Goal: Task Accomplishment & Management: Use online tool/utility

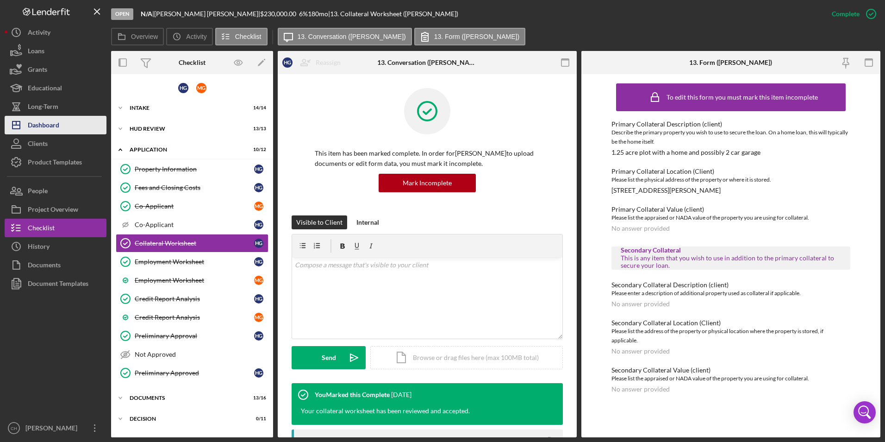
click at [50, 129] on div "Dashboard" at bounding box center [43, 126] width 31 height 21
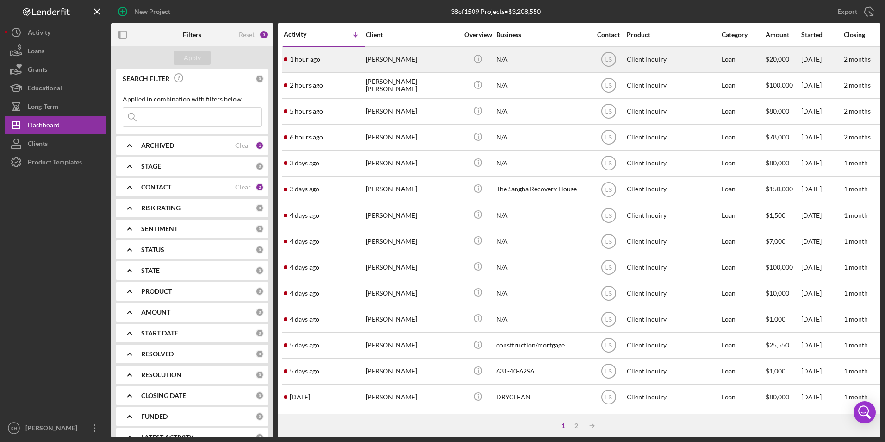
click at [401, 63] on div "[PERSON_NAME]" at bounding box center [412, 59] width 93 height 25
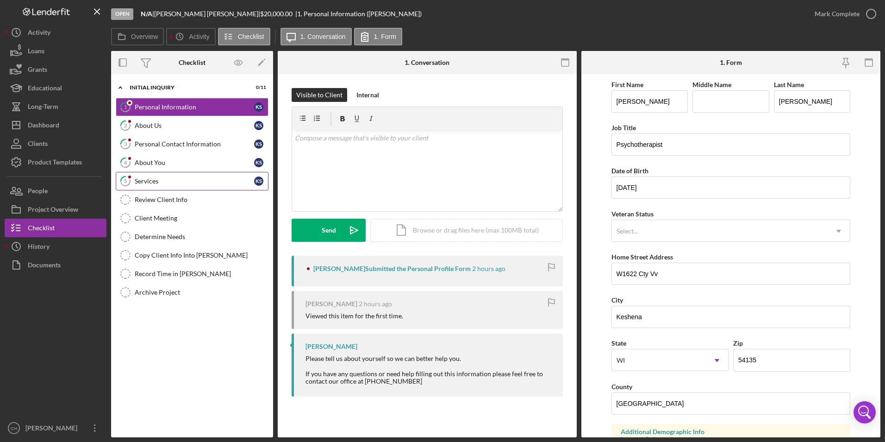
click at [175, 180] on div "Services" at bounding box center [194, 180] width 119 height 7
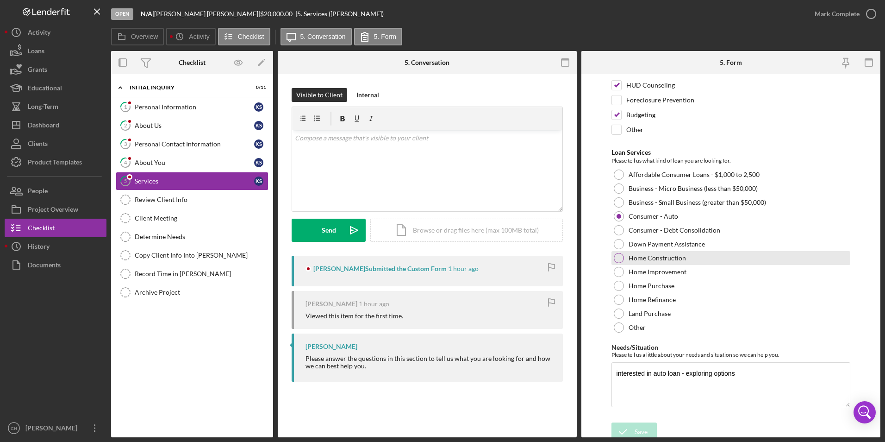
scroll to position [60, 0]
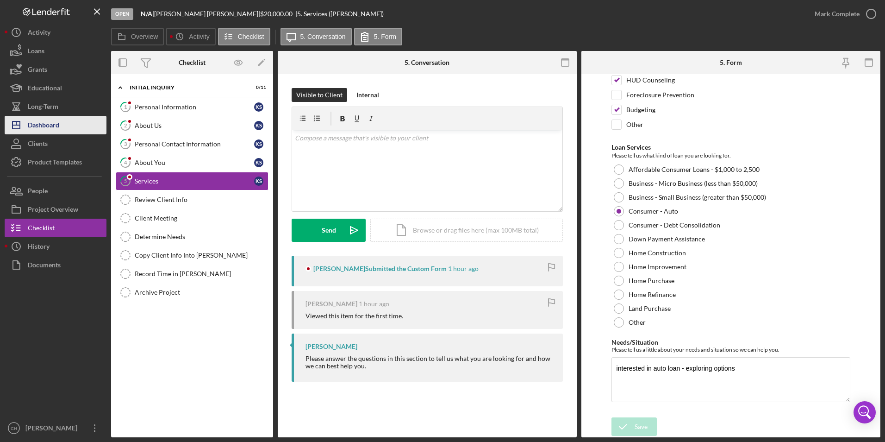
click at [49, 124] on div "Dashboard" at bounding box center [43, 126] width 31 height 21
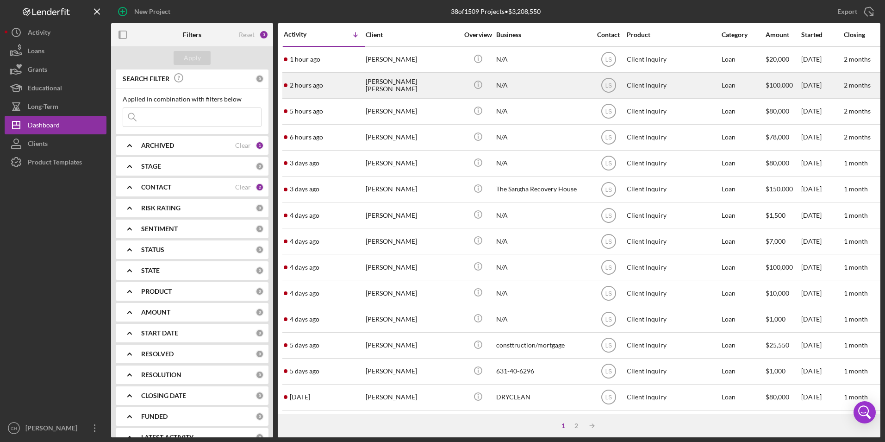
click at [401, 89] on div "[PERSON_NAME] [PERSON_NAME]" at bounding box center [412, 85] width 93 height 25
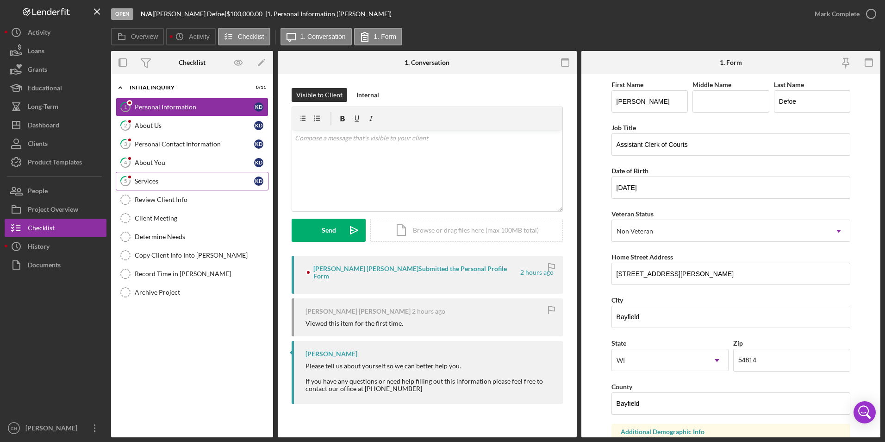
click at [154, 181] on div "Services" at bounding box center [194, 180] width 119 height 7
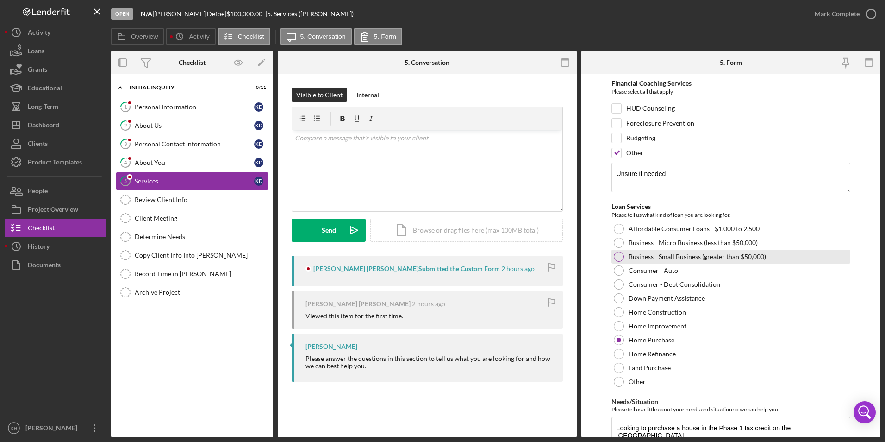
scroll to position [46, 0]
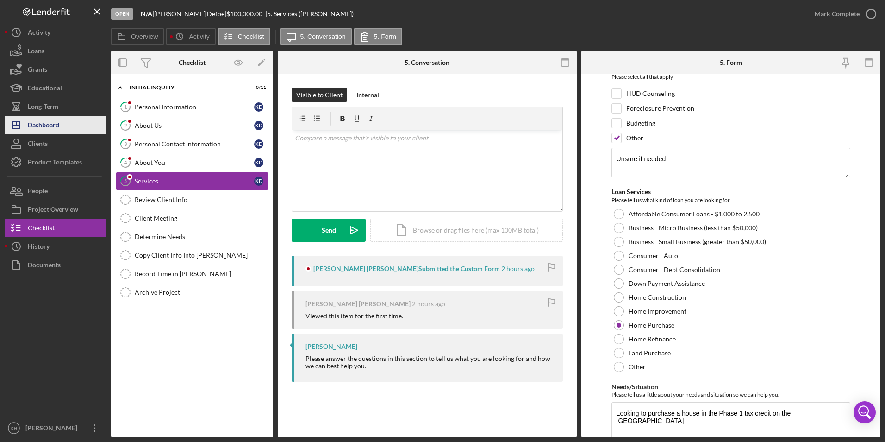
click at [42, 125] on div "Dashboard" at bounding box center [43, 126] width 31 height 21
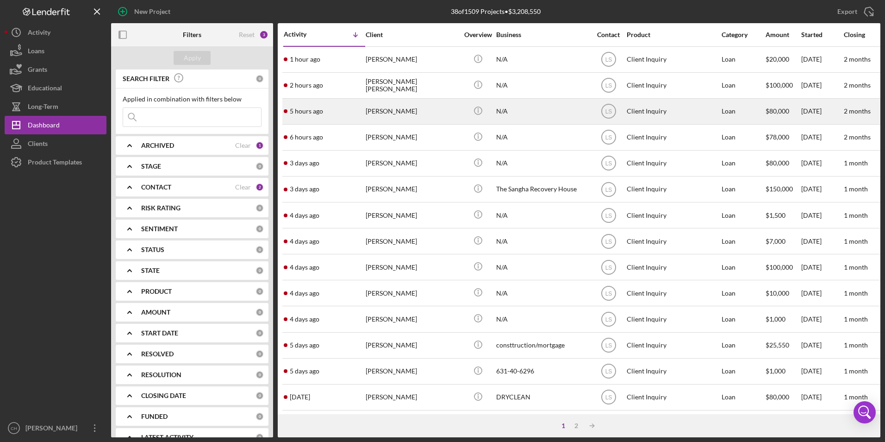
click at [391, 112] on div "[PERSON_NAME]" at bounding box center [412, 111] width 93 height 25
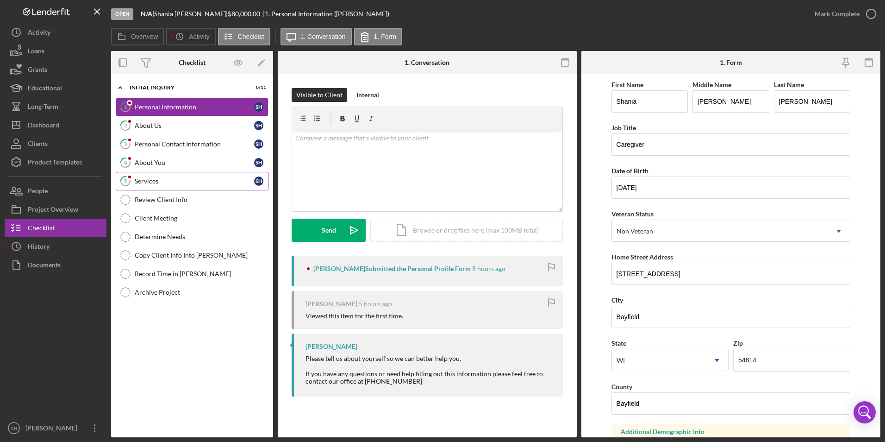
click at [158, 180] on div "Services" at bounding box center [194, 180] width 119 height 7
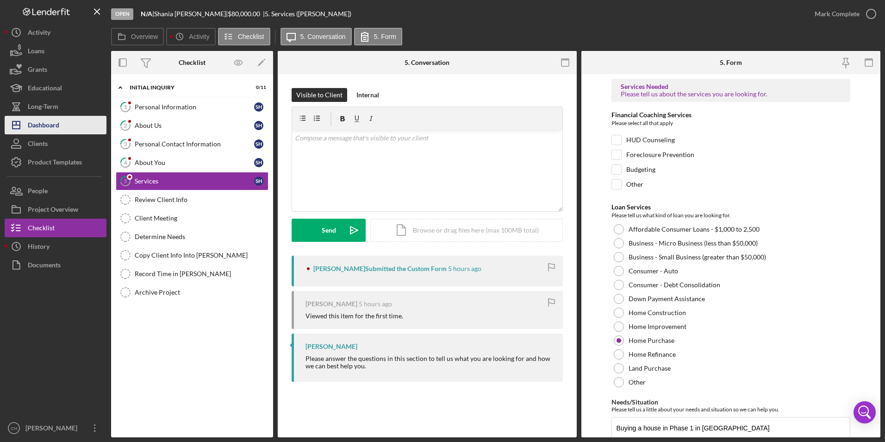
click at [52, 129] on div "Dashboard" at bounding box center [43, 126] width 31 height 21
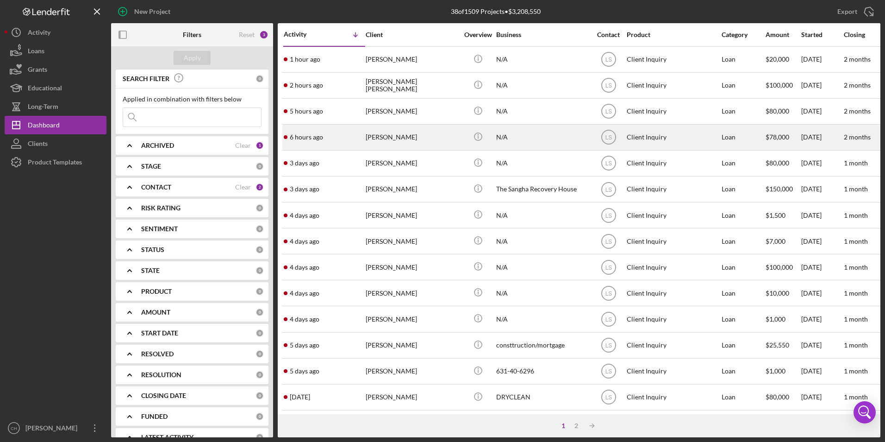
click at [400, 143] on div "[PERSON_NAME]" at bounding box center [412, 137] width 93 height 25
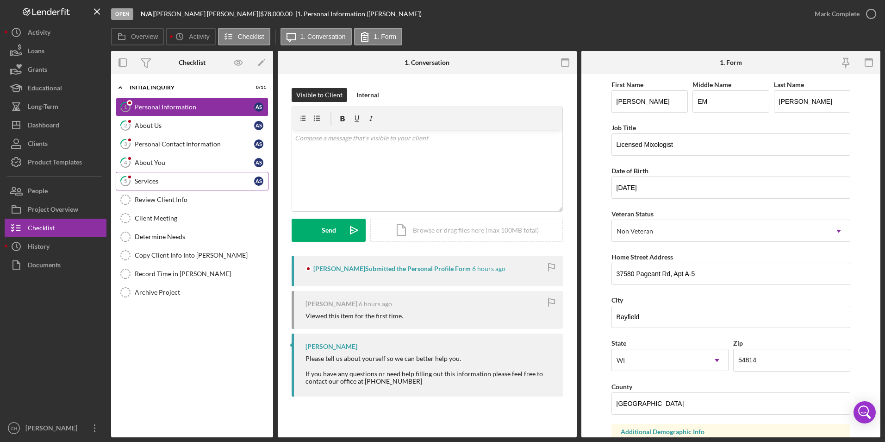
click at [150, 187] on link "5 Services A S" at bounding box center [192, 181] width 153 height 19
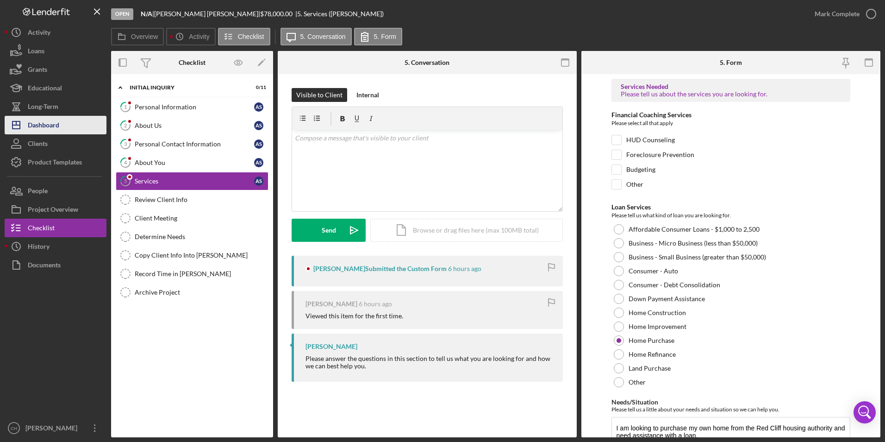
click at [51, 124] on div "Dashboard" at bounding box center [43, 126] width 31 height 21
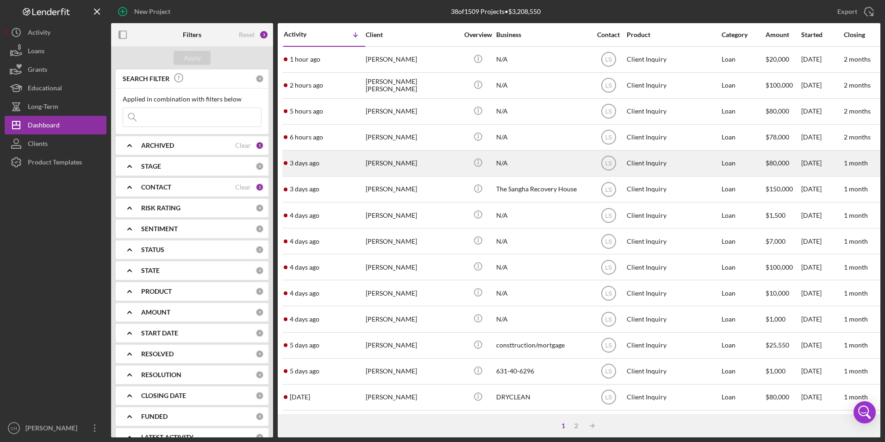
click at [403, 162] on div "[PERSON_NAME]" at bounding box center [412, 163] width 93 height 25
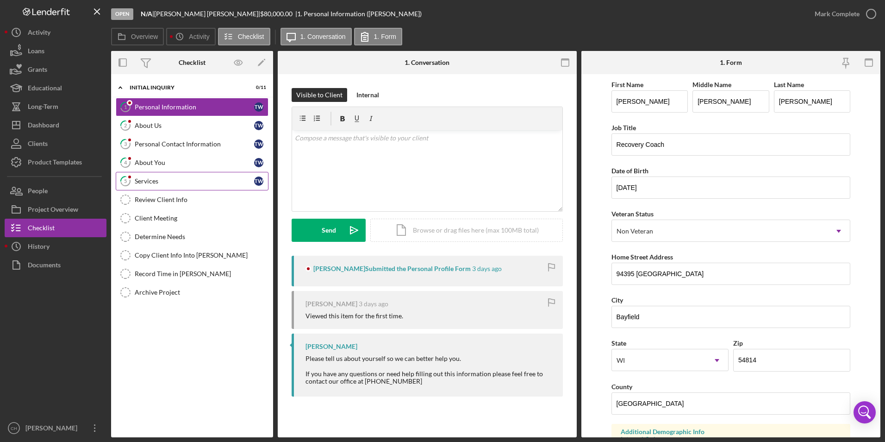
click at [139, 180] on div "Services" at bounding box center [194, 180] width 119 height 7
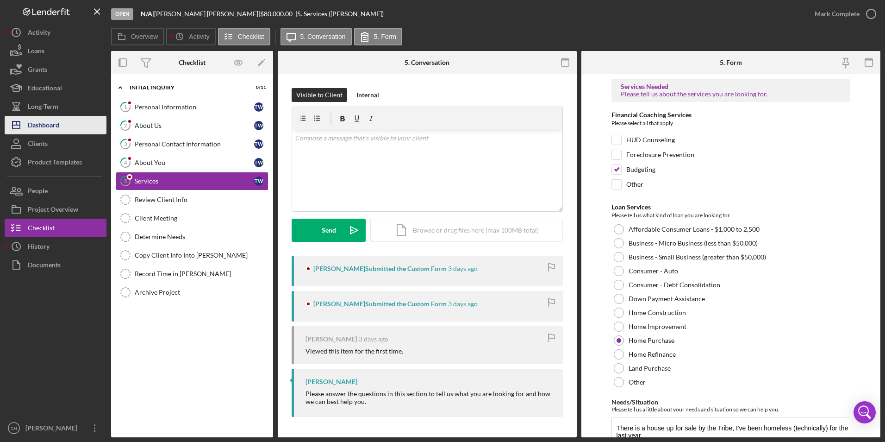
click at [66, 123] on button "Icon/Dashboard Dashboard" at bounding box center [56, 125] width 102 height 19
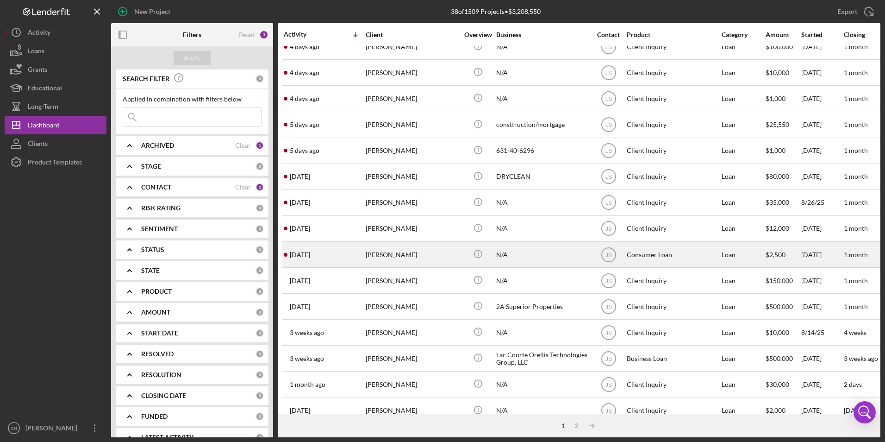
scroll to position [155, 0]
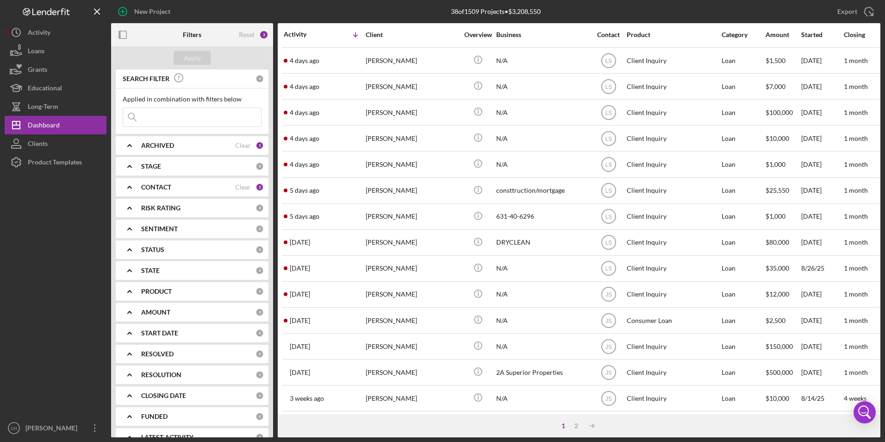
click at [159, 187] on b "CONTACT" at bounding box center [156, 186] width 30 height 7
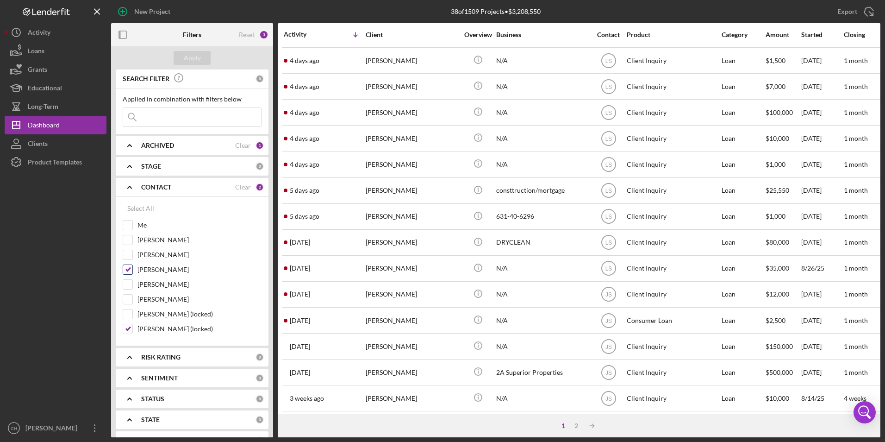
click at [130, 272] on input "[PERSON_NAME]" at bounding box center [127, 269] width 9 height 9
checkbox input "false"
click at [196, 63] on div "Apply" at bounding box center [192, 58] width 17 height 14
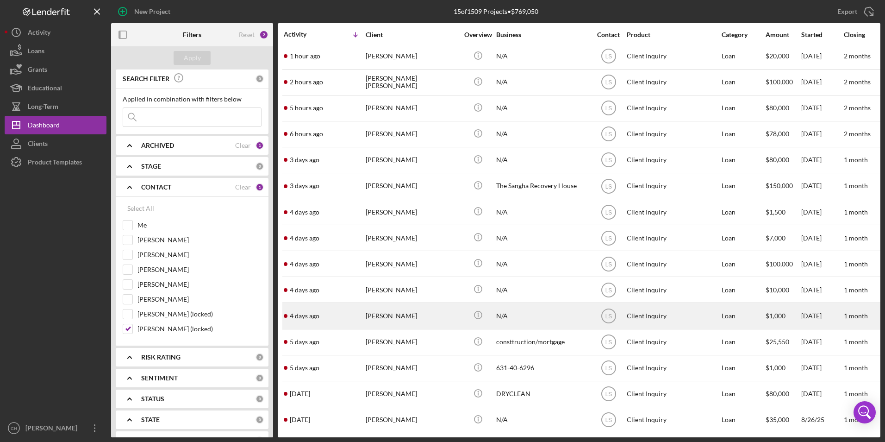
scroll to position [0, 0]
